Goal: Book appointment/travel/reservation

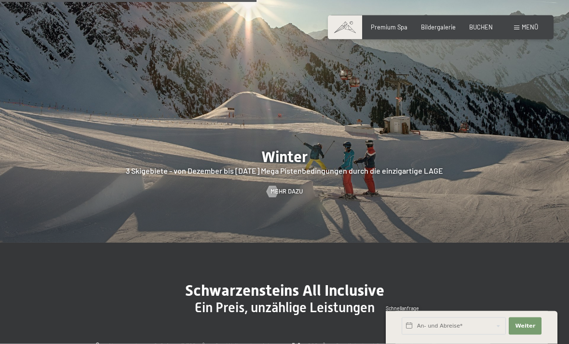
scroll to position [1806, 0]
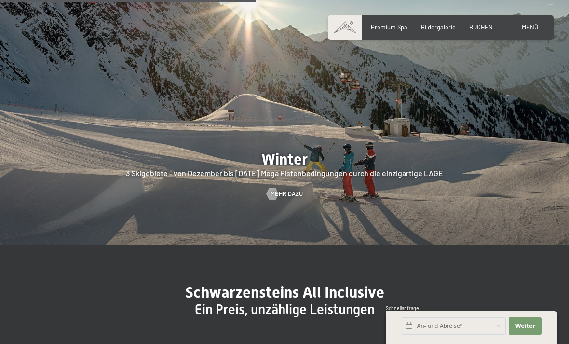
click at [435, 25] on span "Bildergalerie" at bounding box center [438, 27] width 35 height 8
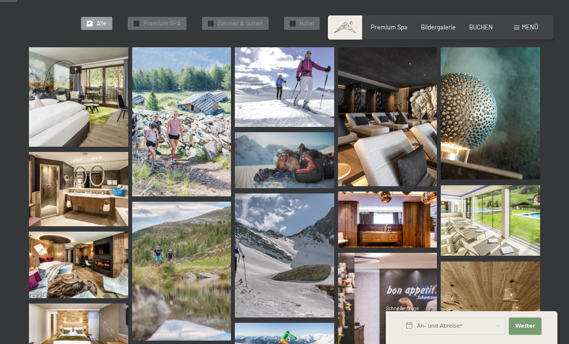
scroll to position [248, 0]
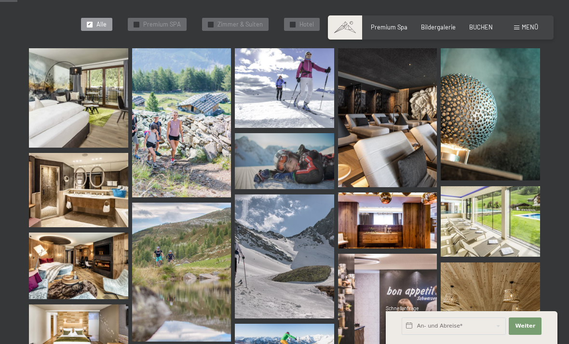
click at [481, 28] on span "BUCHEN" at bounding box center [481, 27] width 24 height 8
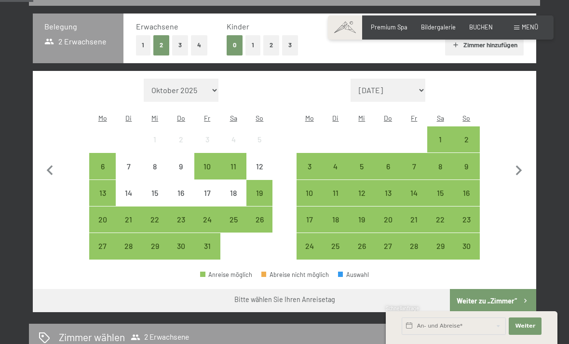
scroll to position [208, 0]
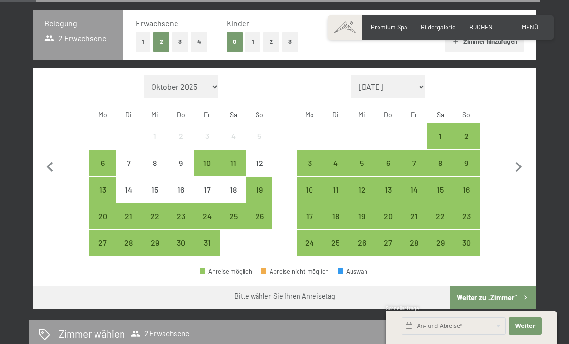
click at [109, 327] on h2 "Zimmer wählen" at bounding box center [92, 333] width 66 height 14
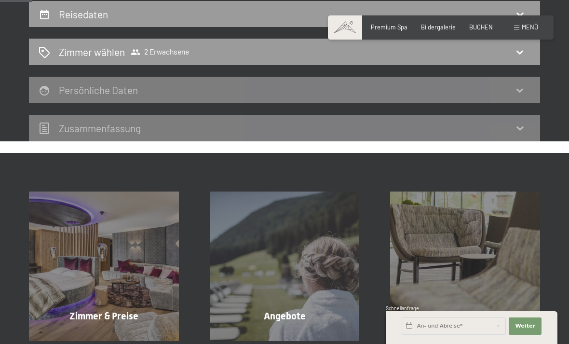
click at [116, 268] on div "Zimmer & Preise Mehr erfahren" at bounding box center [104, 266] width 181 height 150
